Goal: Task Accomplishment & Management: Manage account settings

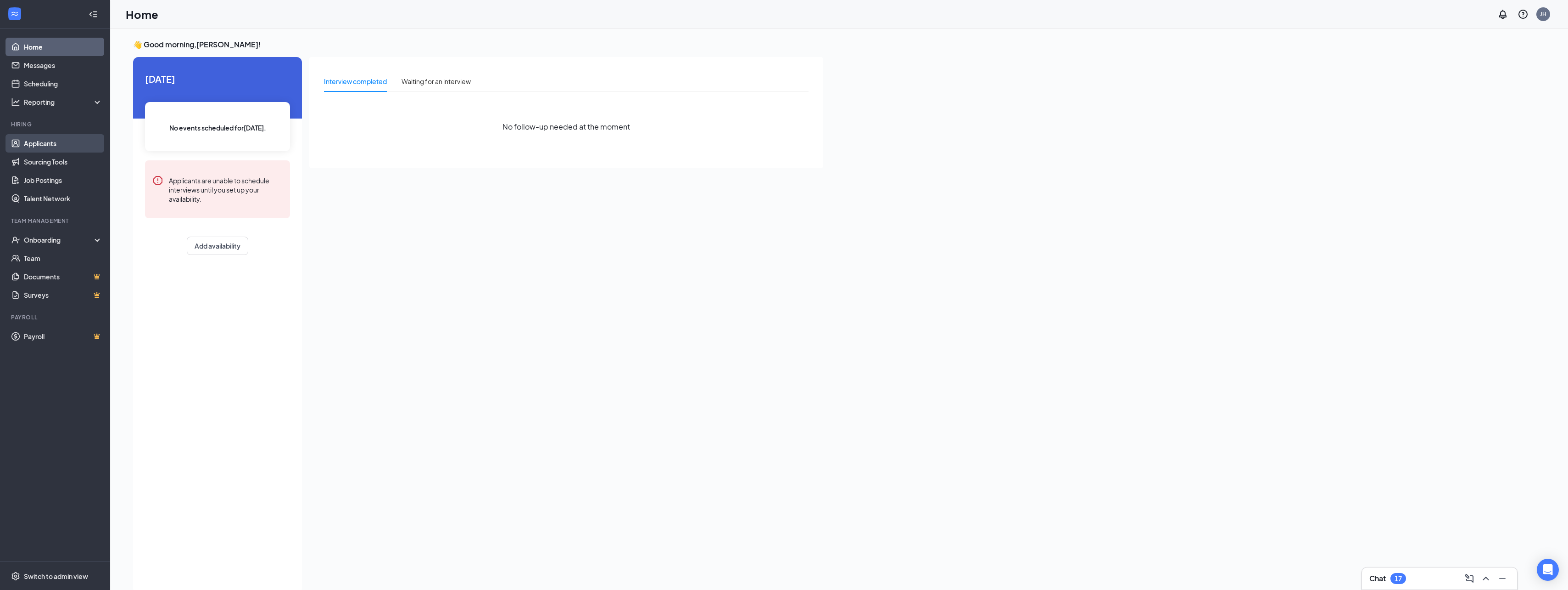
click at [35, 145] on link "Applicants" at bounding box center [63, 143] width 79 height 19
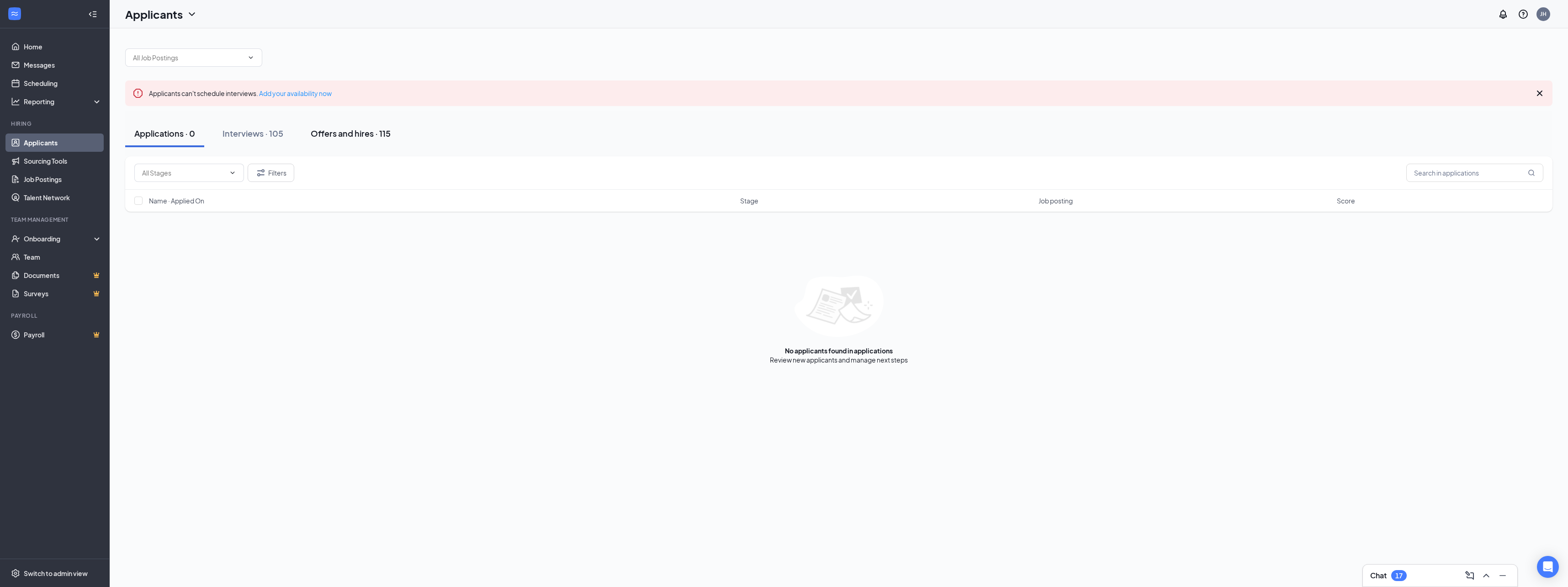
click at [343, 134] on div "Offers and hires · 115" at bounding box center [350, 133] width 80 height 11
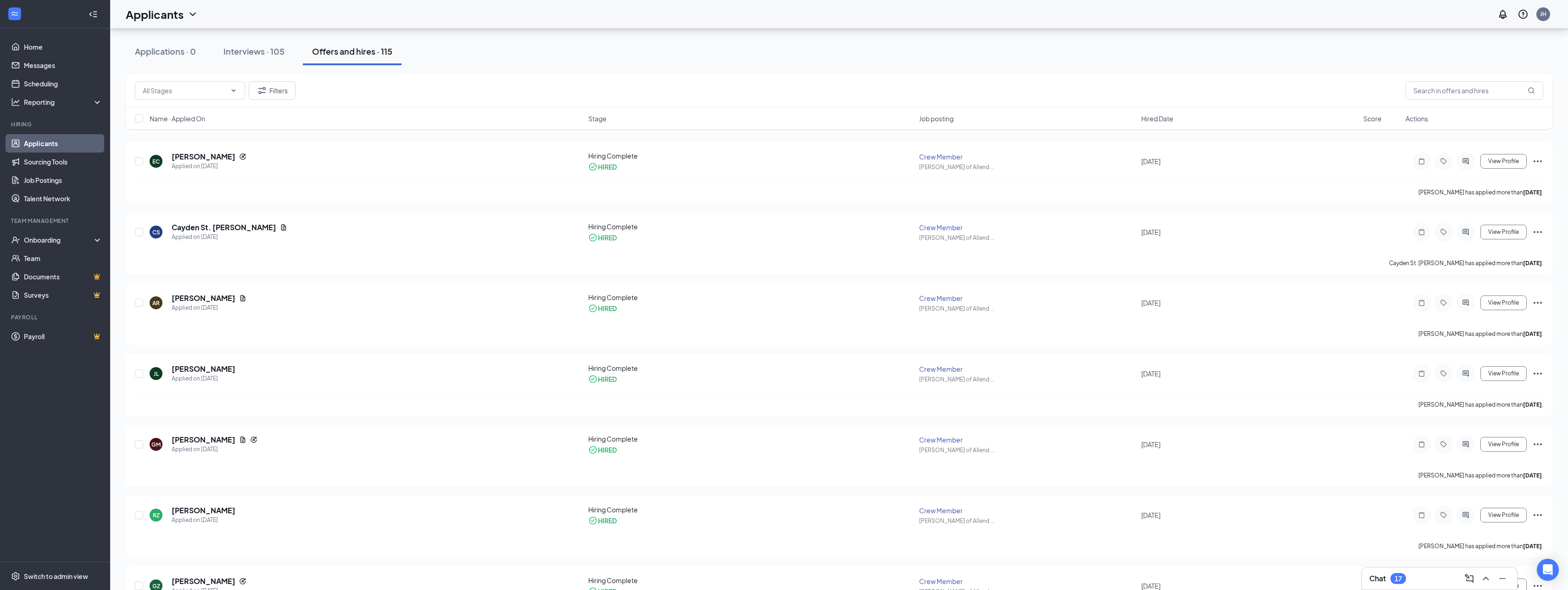
scroll to position [413, 0]
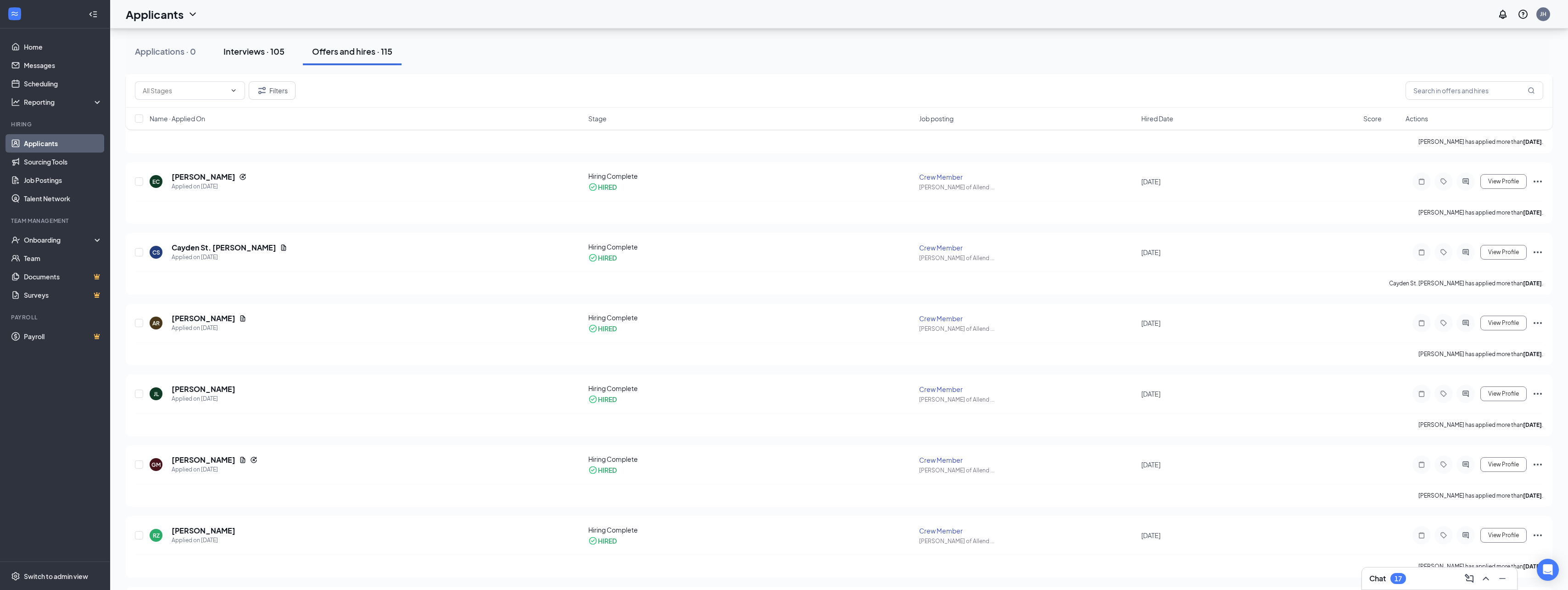
click at [263, 44] on button "Interviews · 105" at bounding box center [254, 51] width 80 height 27
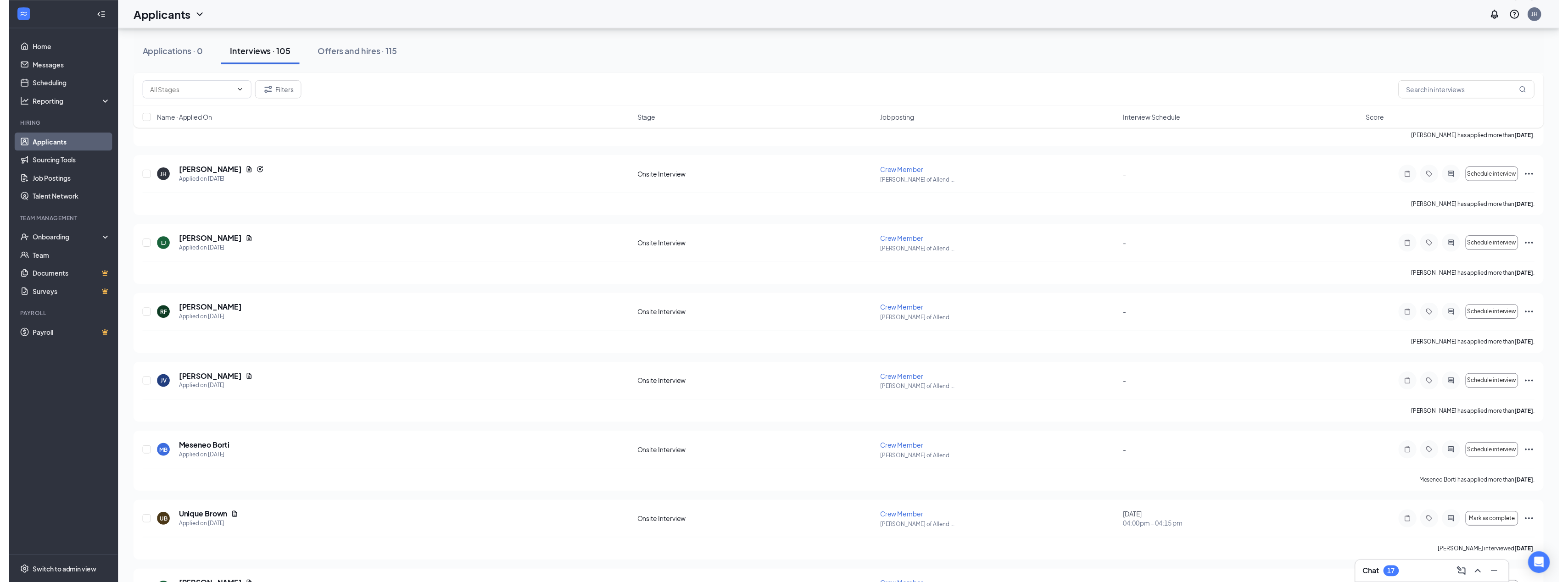
scroll to position [1651, 0]
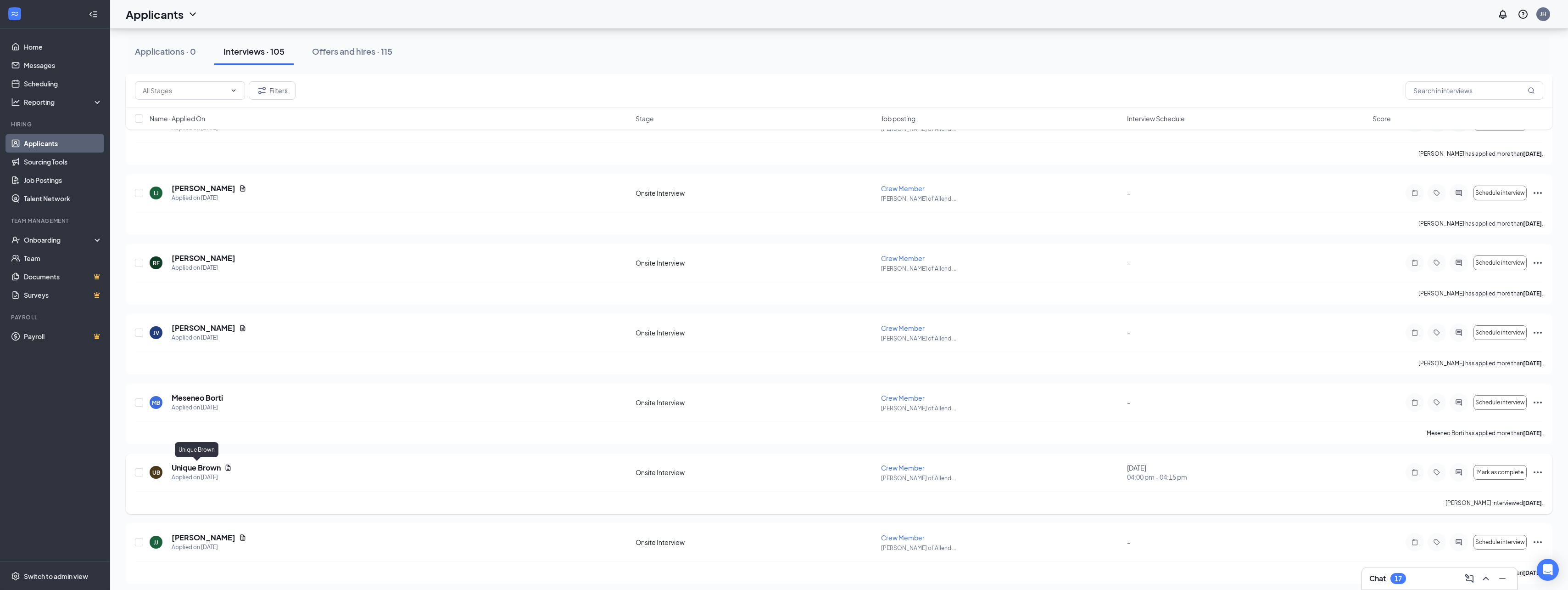
click at [202, 471] on h5 "Unique Brown" at bounding box center [196, 467] width 49 height 10
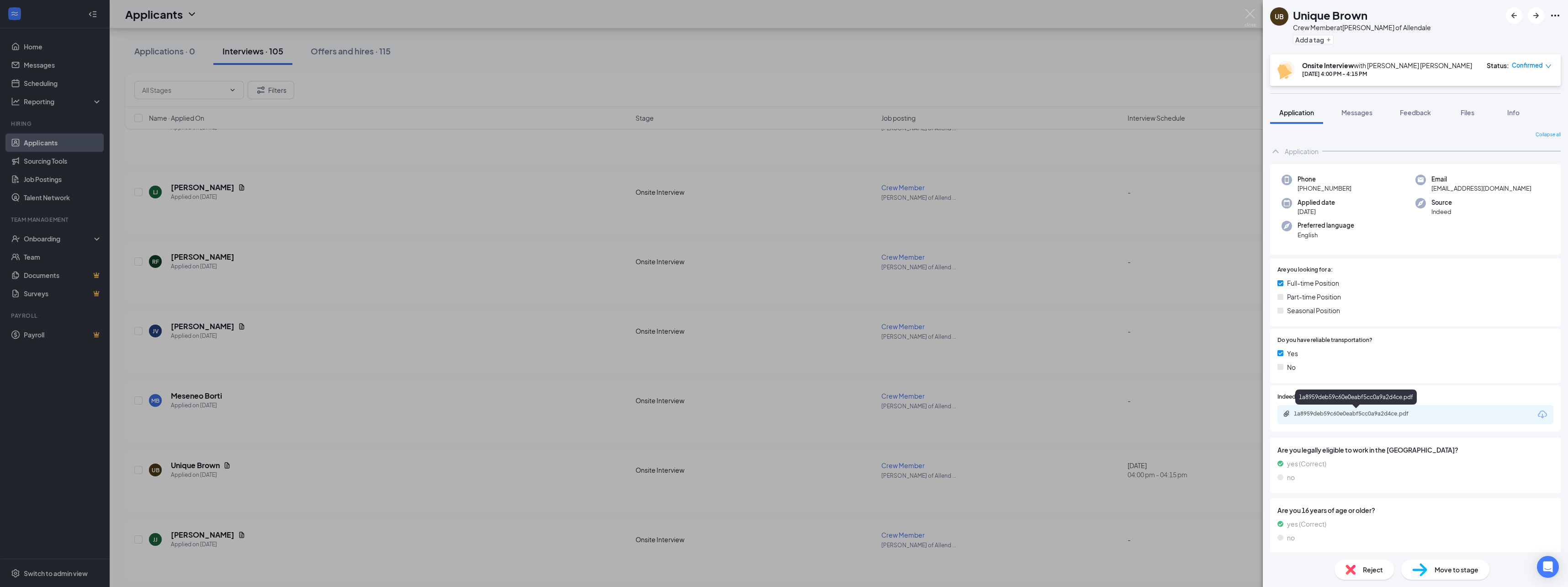
click at [1330, 417] on div "1a8959deb59c60e0eabf5cc0a9a2d4ce.pdf" at bounding box center [1357, 414] width 128 height 7
click at [319, 99] on div "UB Unique Brown Crew Member at [GEOGRAPHIC_DATA][PERSON_NAME] of Allendale Add …" at bounding box center [784, 293] width 1568 height 587
